Goal: Communication & Community: Answer question/provide support

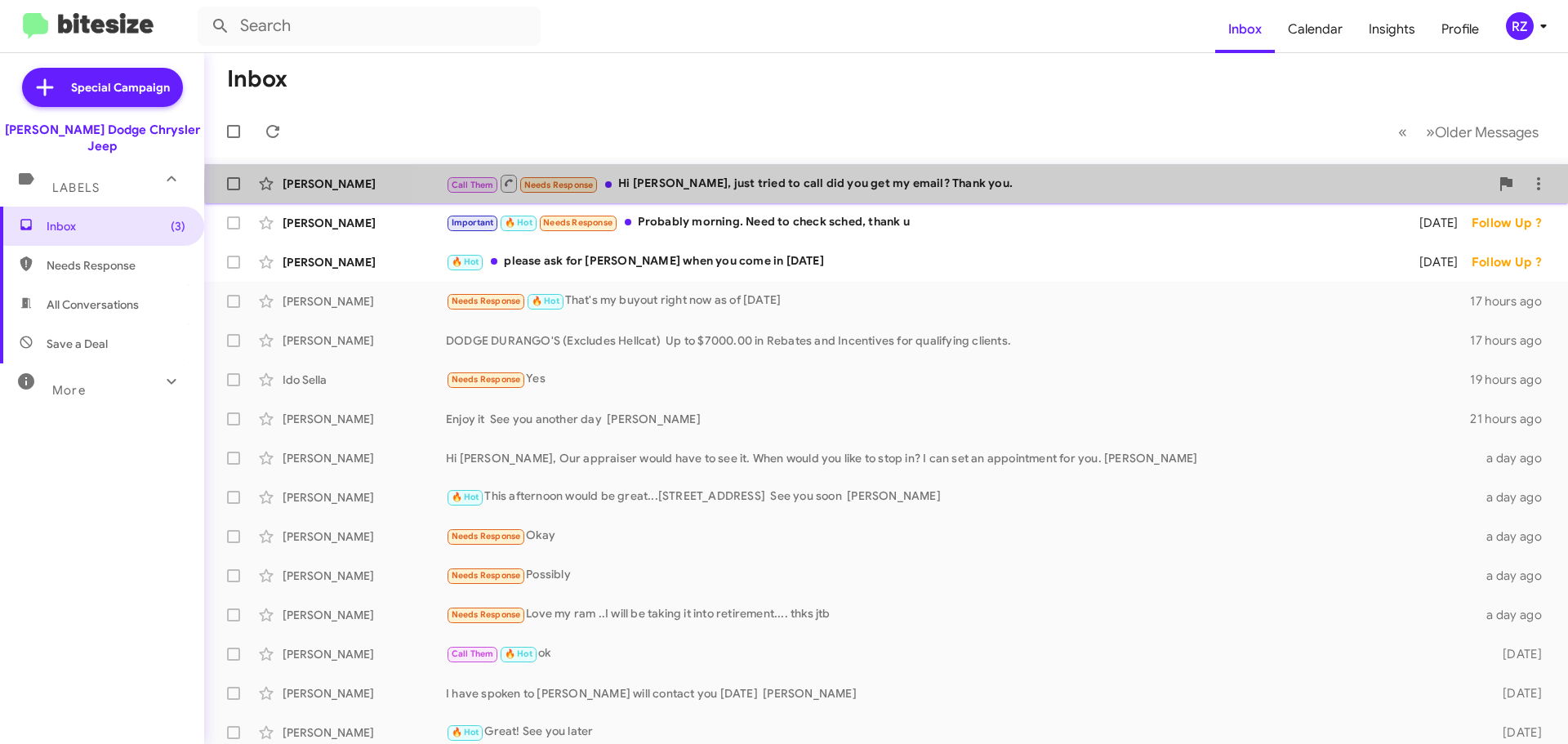
click at [994, 190] on div "Call Them Needs Response Hi [PERSON_NAME], just tried to call did you get my em…" at bounding box center [967, 183] width 1043 height 20
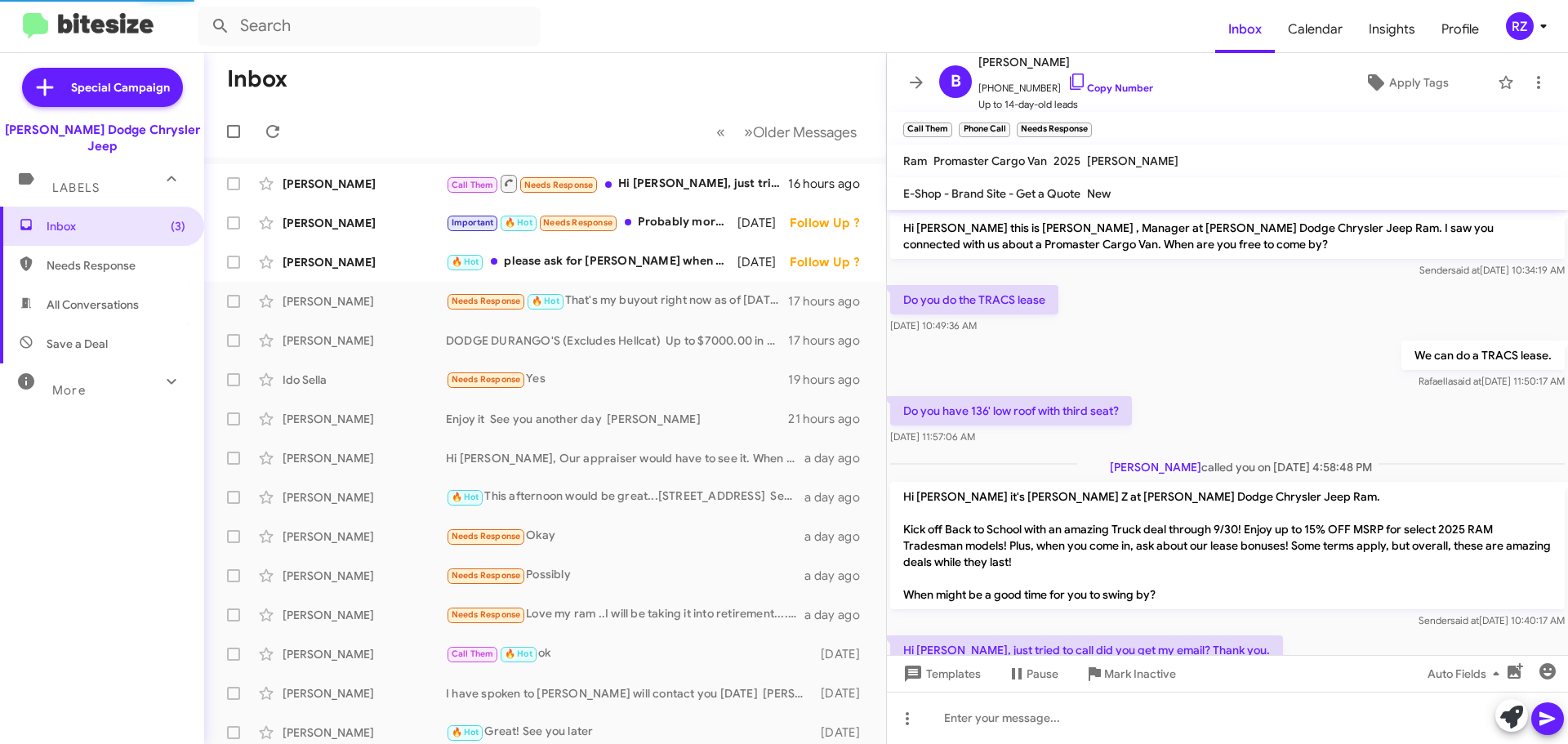
scroll to position [29, 0]
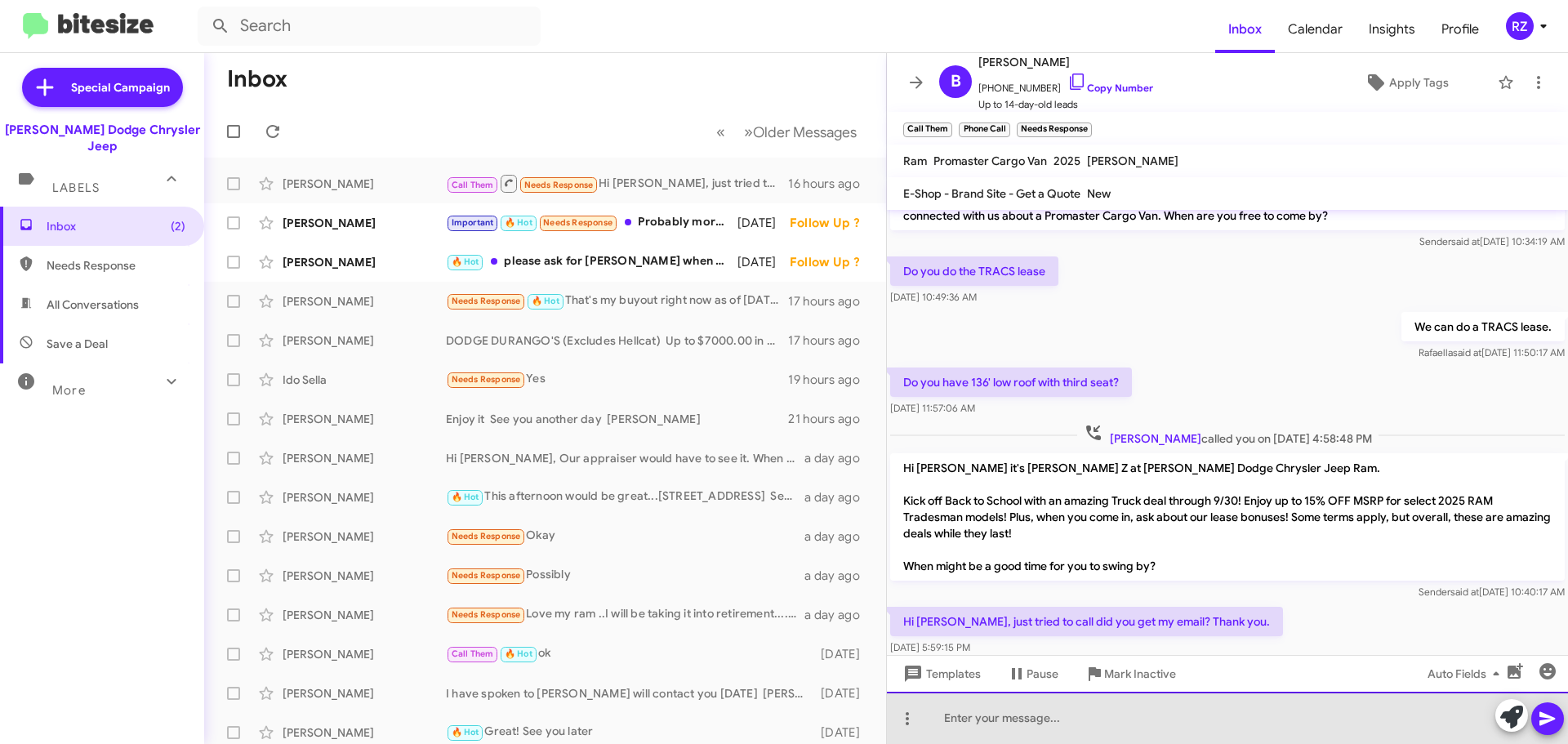
click at [983, 718] on div at bounding box center [1227, 718] width 681 height 52
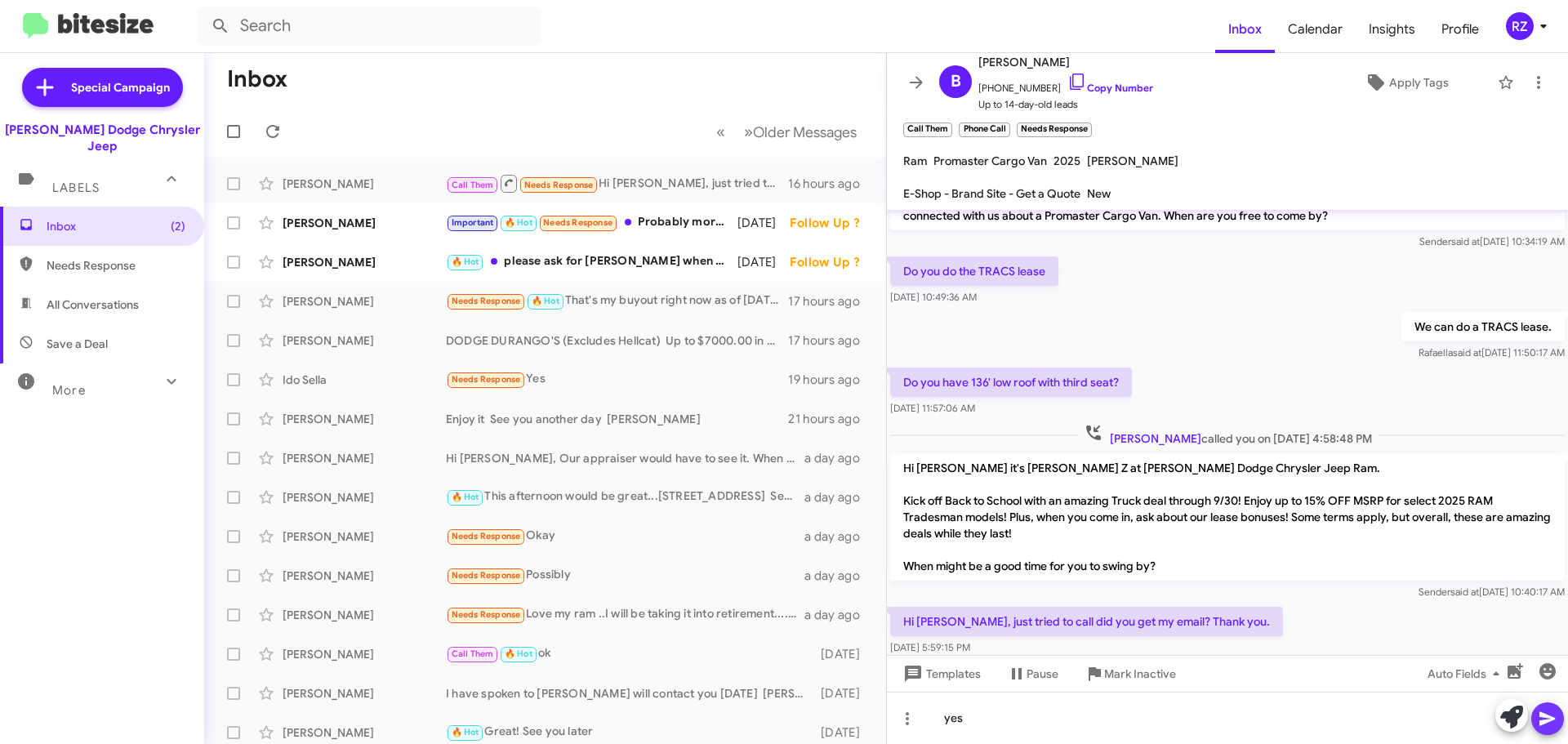
click at [1545, 716] on icon at bounding box center [1547, 719] width 16 height 14
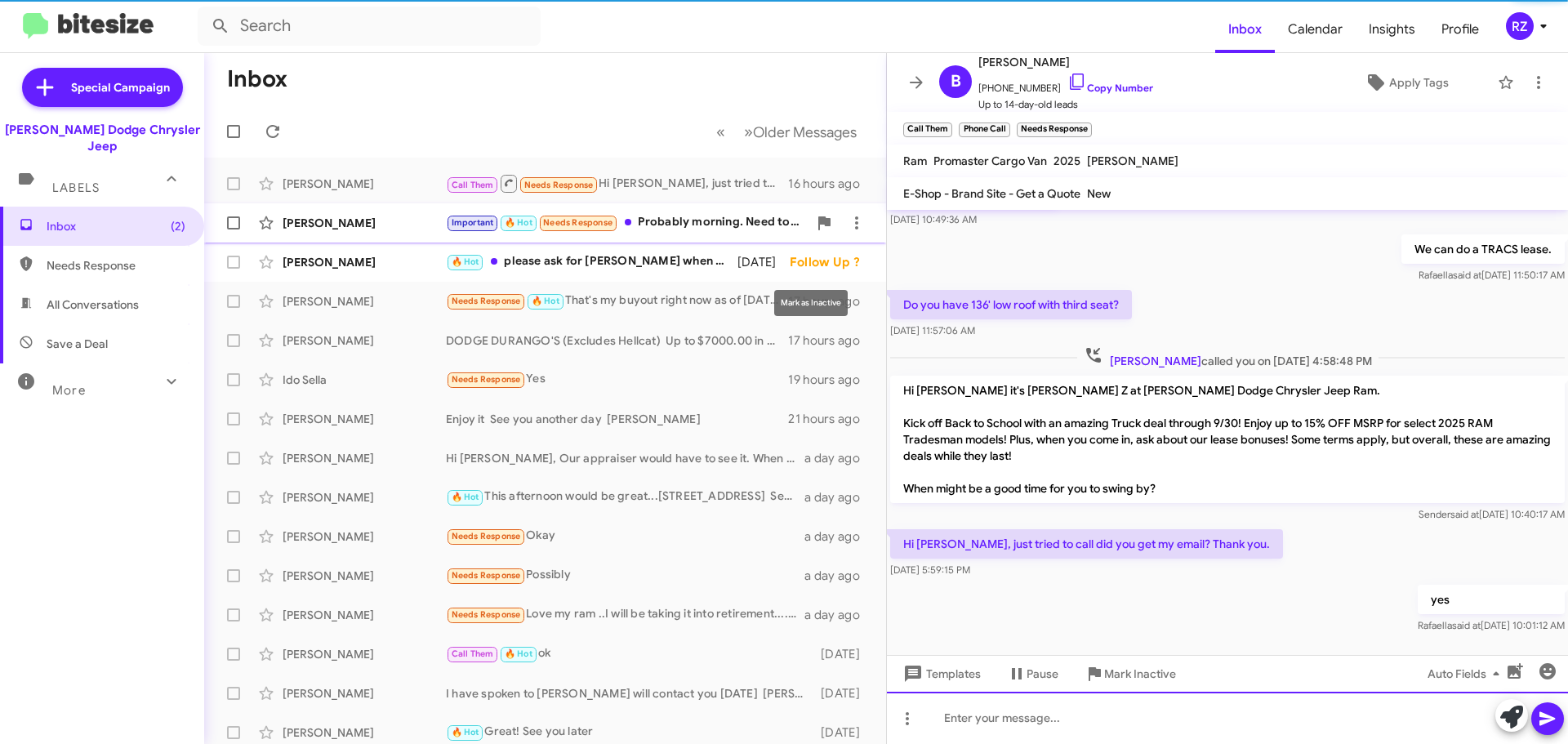
scroll to position [121, 0]
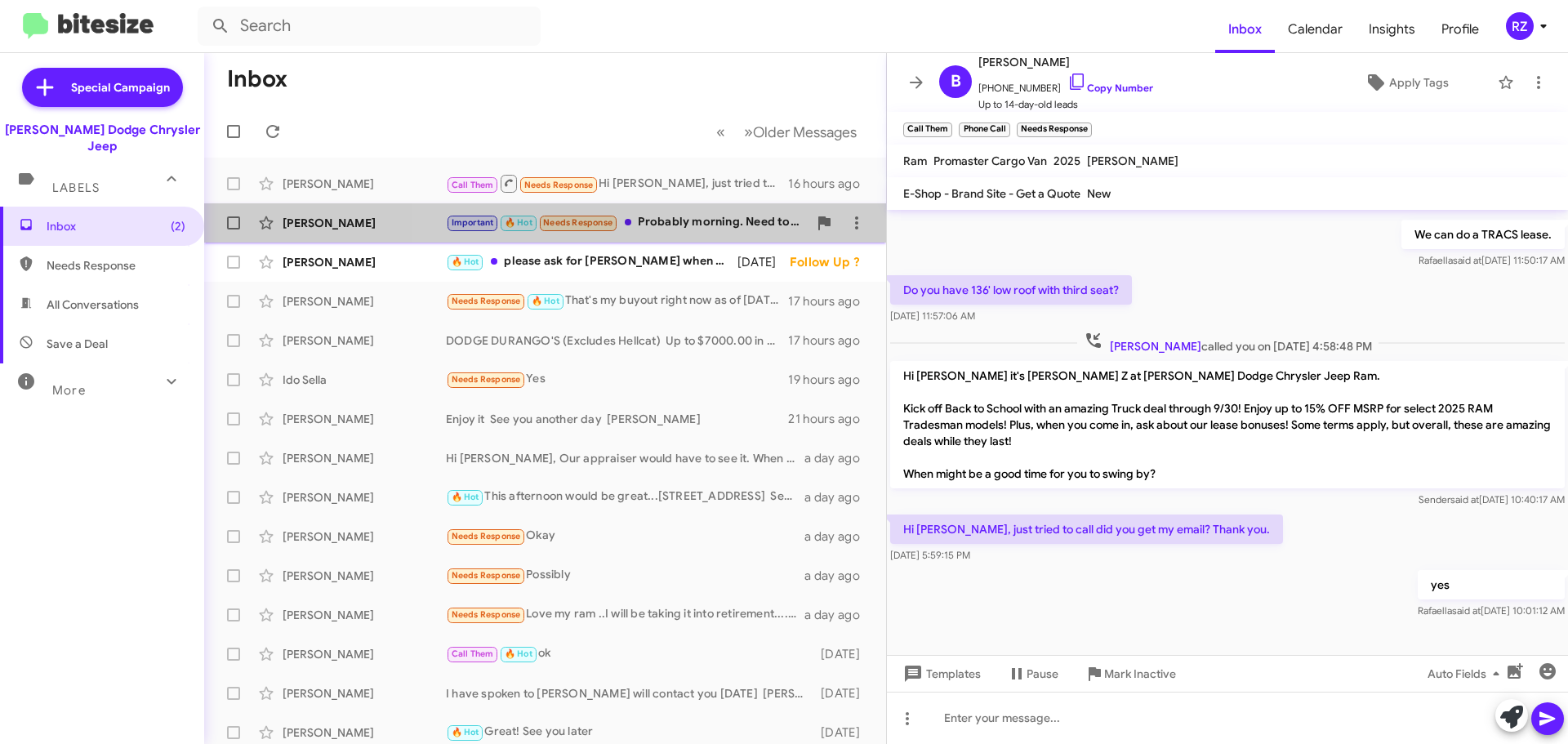
click at [777, 227] on div "Important 🔥 Hot Needs Response Probably morning. Need to check sched, thank u" at bounding box center [626, 222] width 362 height 19
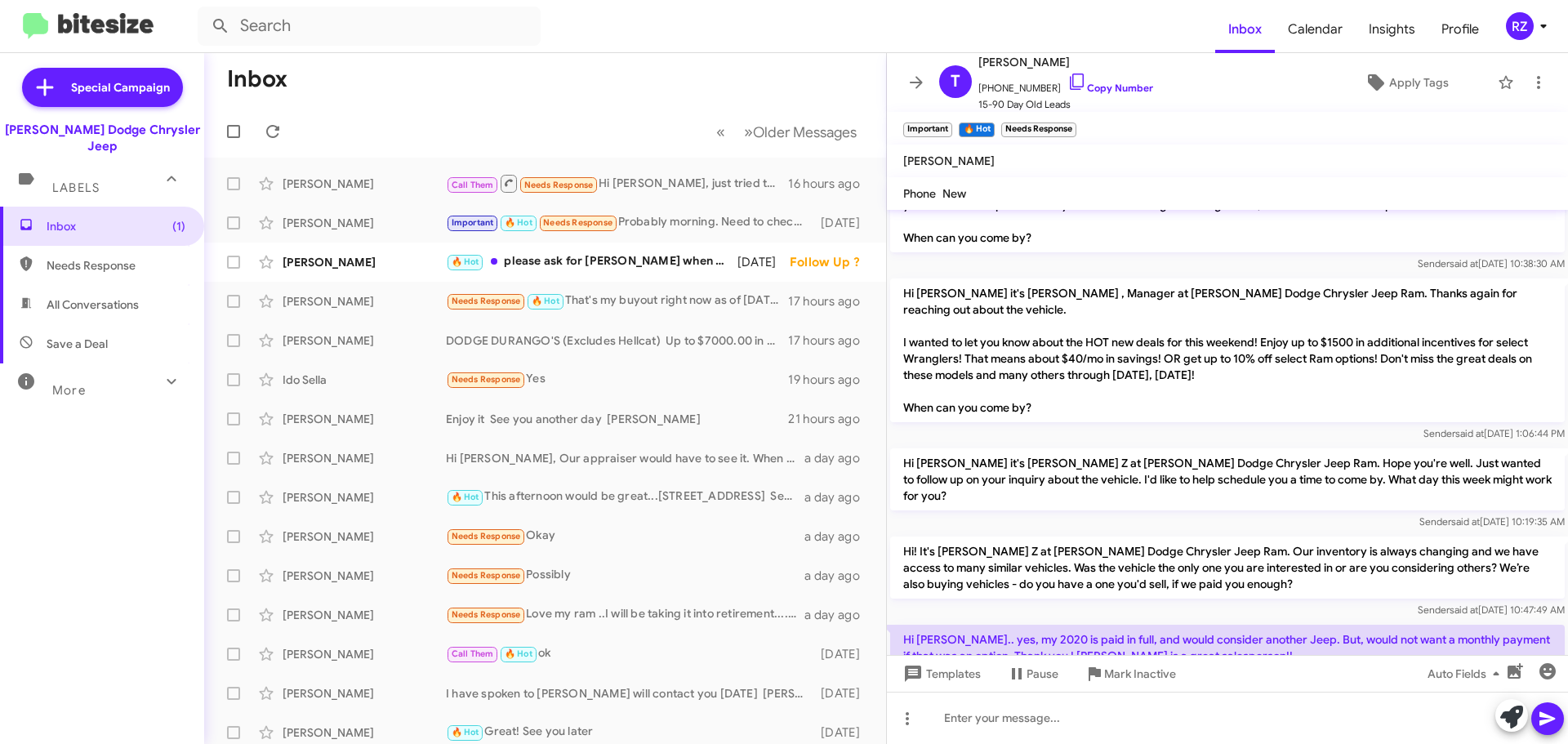
scroll to position [245, 0]
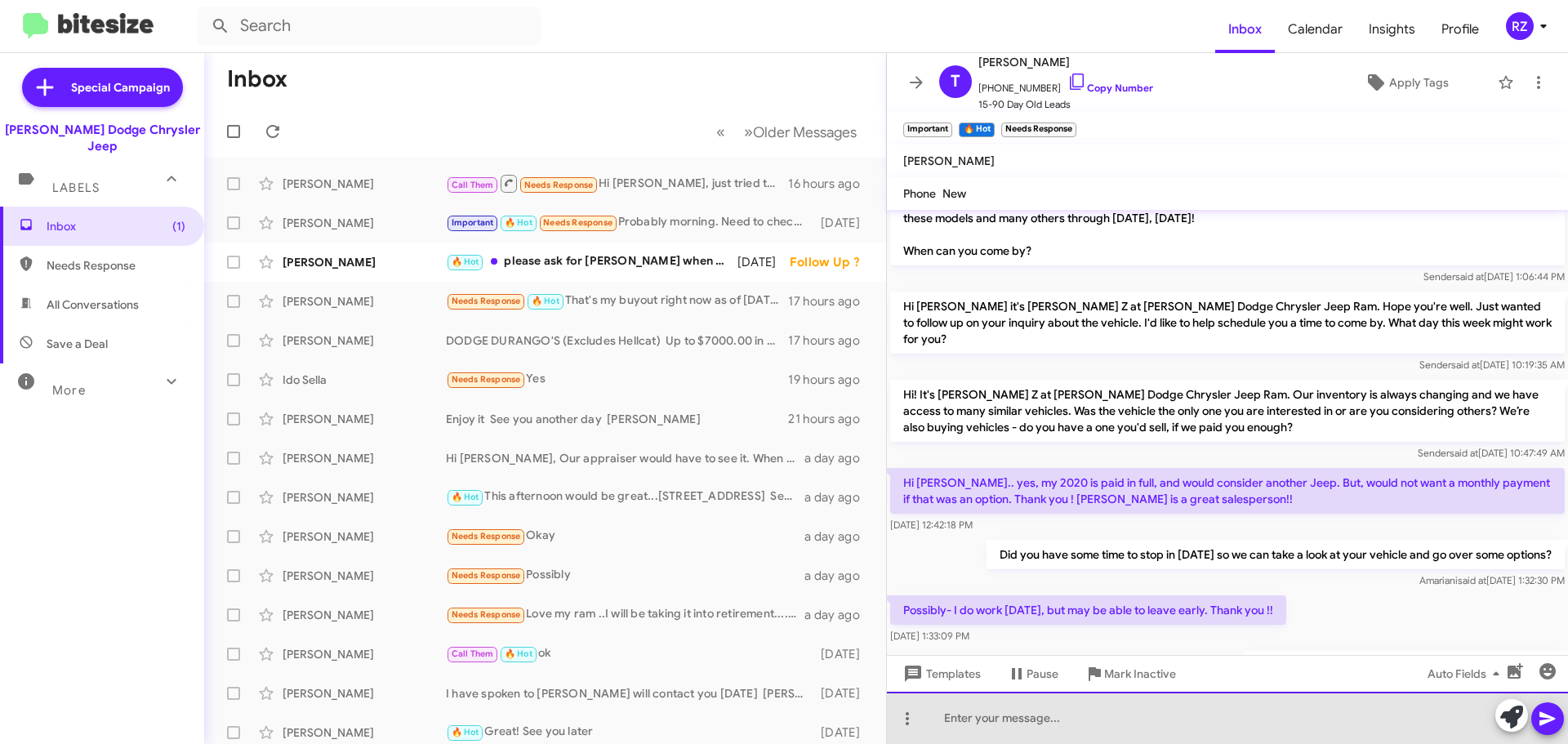
click at [973, 725] on div at bounding box center [1227, 718] width 681 height 52
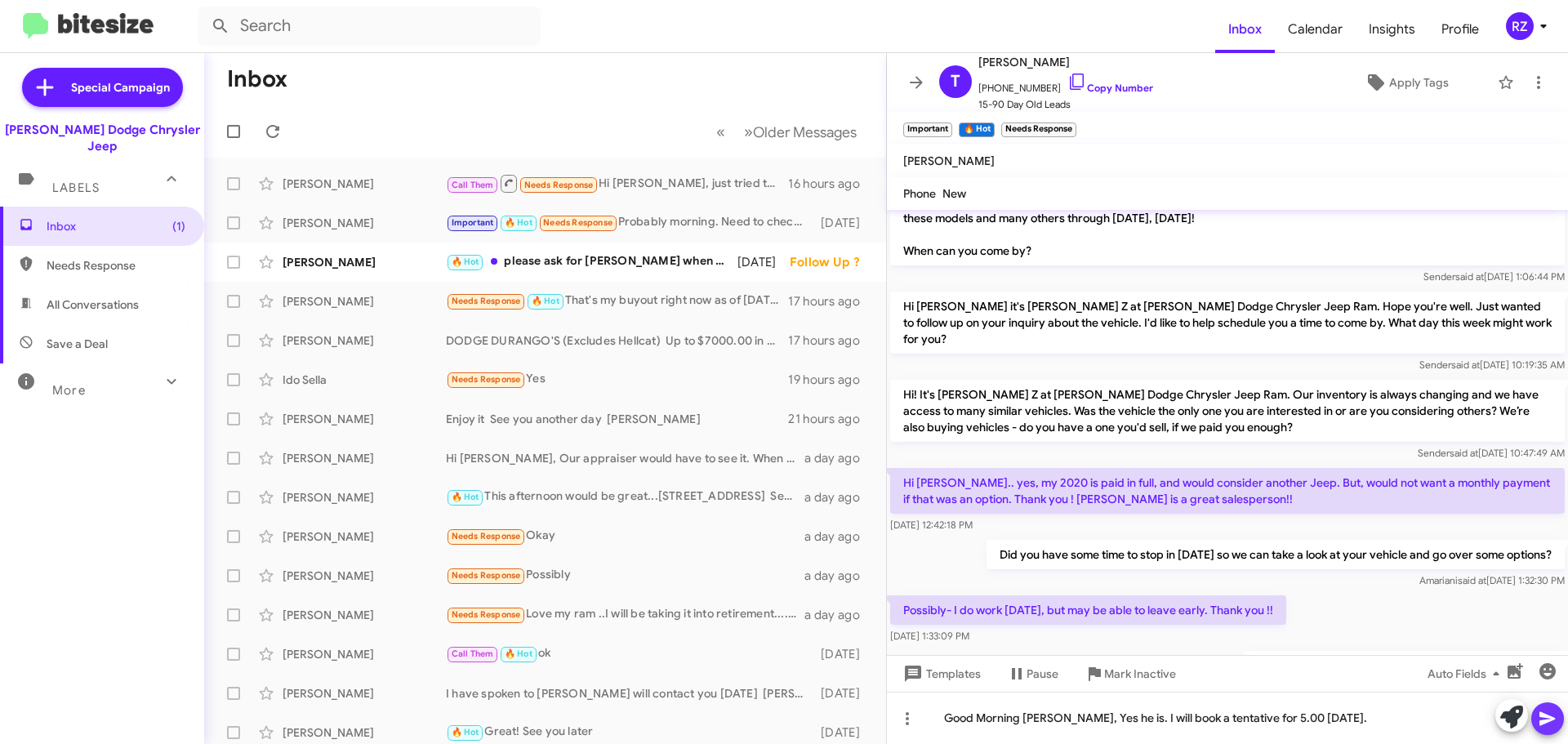
click at [1540, 718] on icon at bounding box center [1547, 718] width 20 height 20
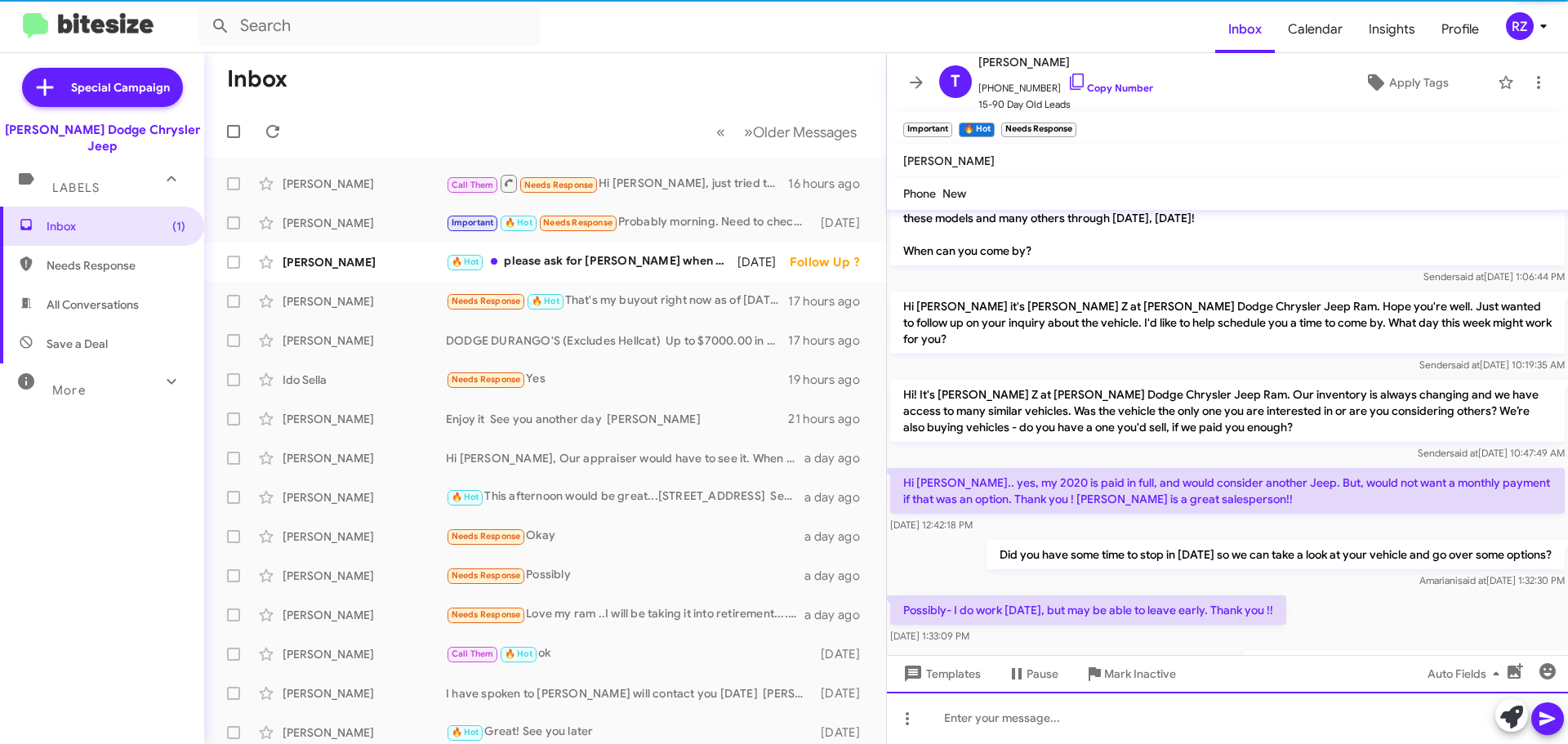
scroll to position [0, 0]
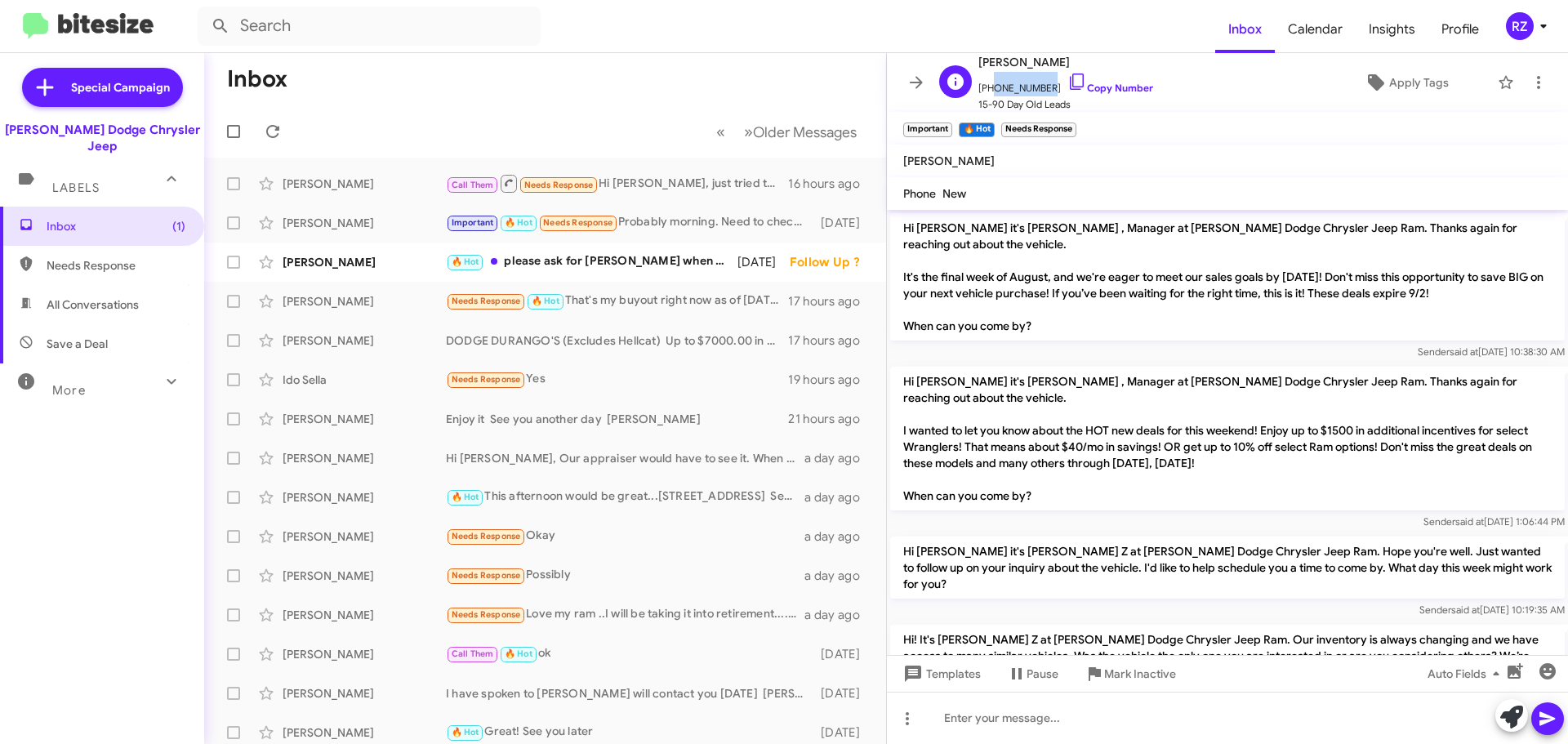
drag, startPoint x: 1043, startPoint y: 88, endPoint x: 986, endPoint y: 95, distance: 57.4
click at [986, 95] on span "[PHONE_NUMBER] Copy Number" at bounding box center [1066, 84] width 175 height 24
copy span "2014004456"
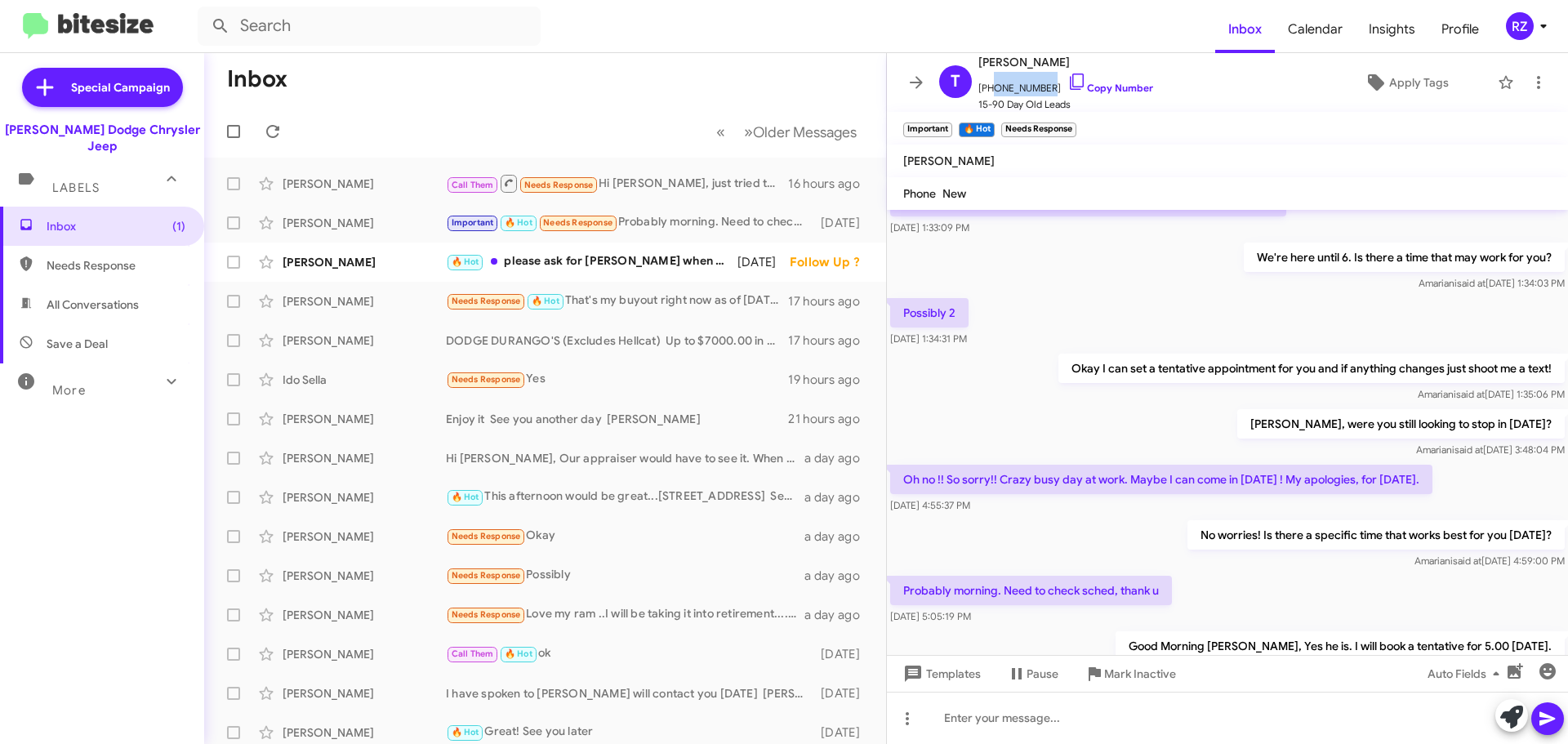
scroll to position [694, 0]
